Goal: Information Seeking & Learning: Learn about a topic

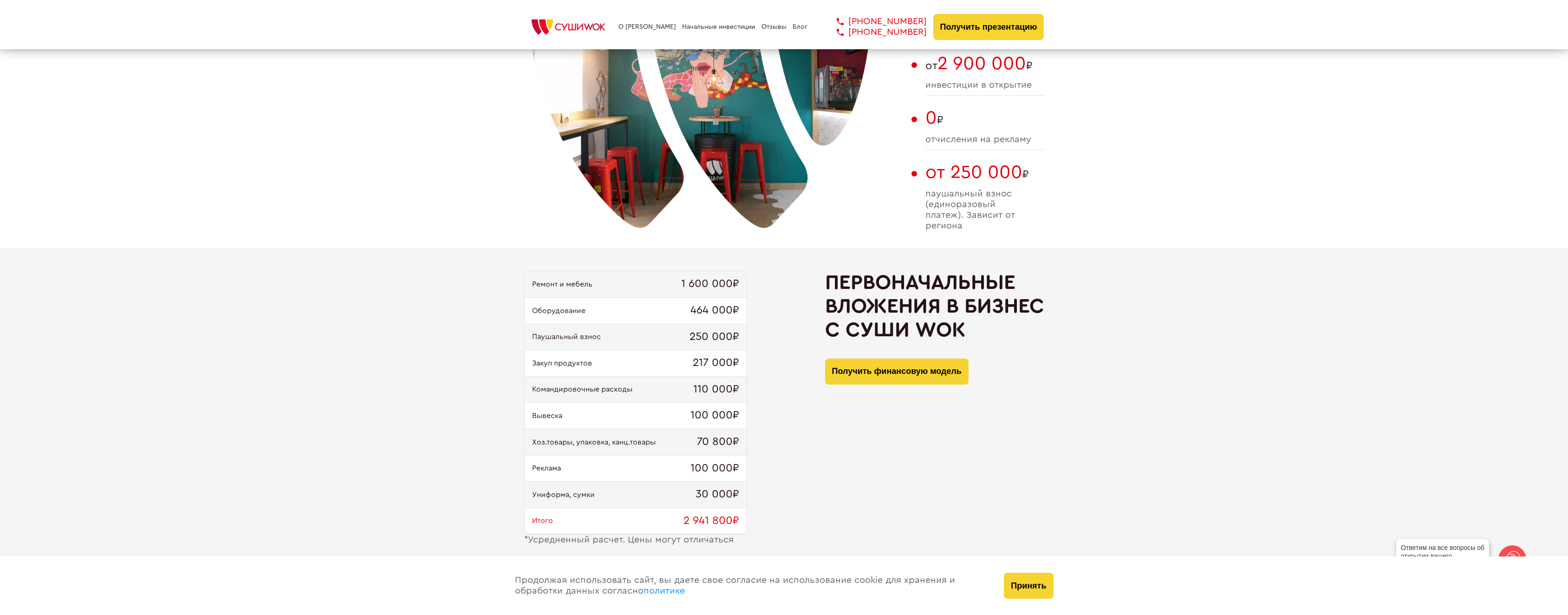
scroll to position [743, 0]
drag, startPoint x: 692, startPoint y: 388, endPoint x: 718, endPoint y: 387, distance: 26.0
click at [718, 387] on div "Командировочные расходы 110 000₽" at bounding box center [635, 388] width 222 height 27
drag, startPoint x: 685, startPoint y: 410, endPoint x: 699, endPoint y: 410, distance: 14.0
click at [699, 410] on div "Вывеска 100 000₽" at bounding box center [635, 414] width 222 height 27
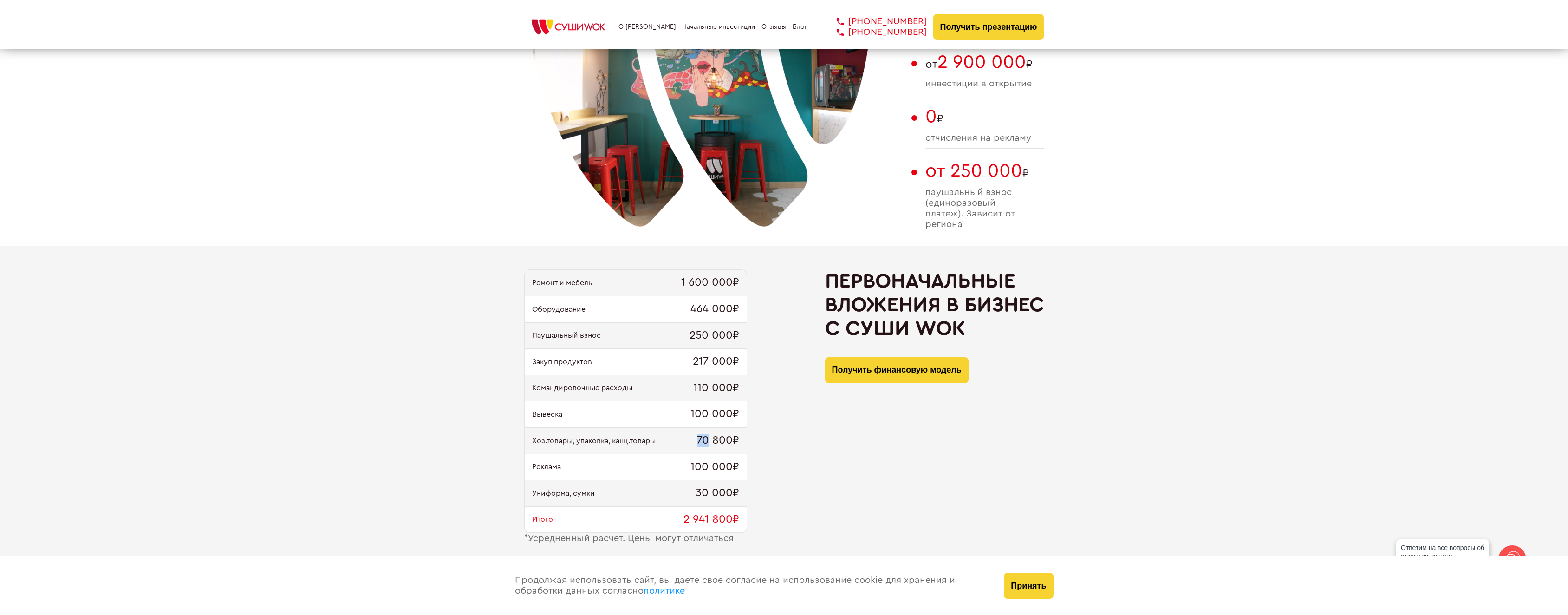
drag, startPoint x: 694, startPoint y: 436, endPoint x: 708, endPoint y: 437, distance: 14.0
click at [708, 437] on div "Хоз.товары, упаковка, канц.товары 70 800₽" at bounding box center [635, 441] width 222 height 27
drag, startPoint x: 693, startPoint y: 468, endPoint x: 718, endPoint y: 466, distance: 25.1
click at [715, 466] on span "100 000₽" at bounding box center [714, 467] width 48 height 13
drag, startPoint x: 692, startPoint y: 496, endPoint x: 717, endPoint y: 496, distance: 25.0
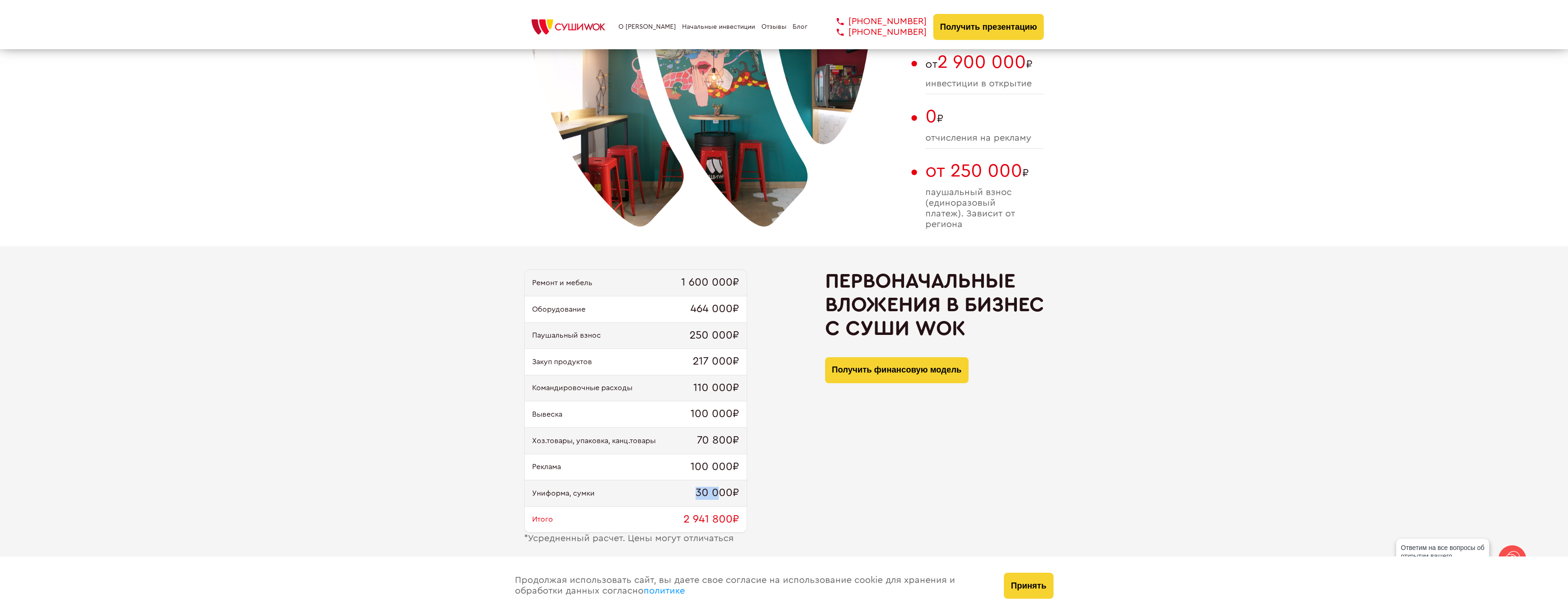
click at [717, 496] on div "Униформа, сумки 30 000₽" at bounding box center [635, 493] width 222 height 27
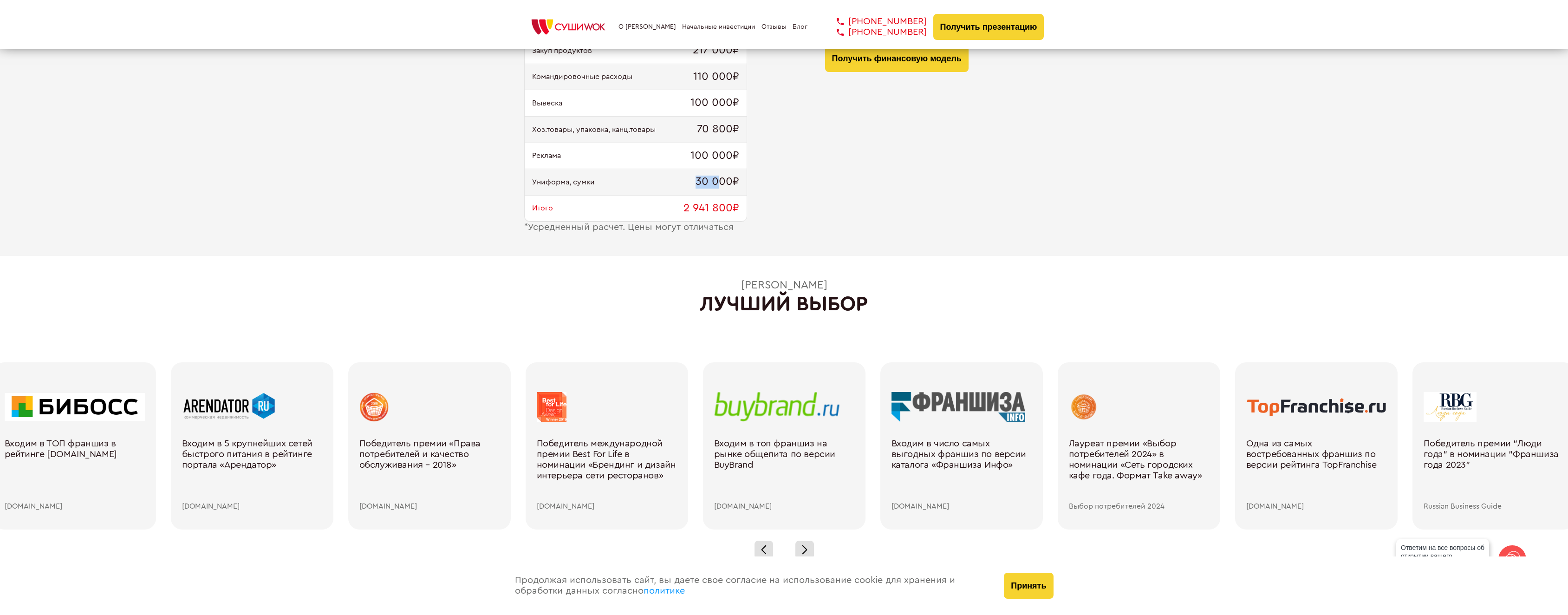
scroll to position [1068, 0]
